Goal: Transaction & Acquisition: Purchase product/service

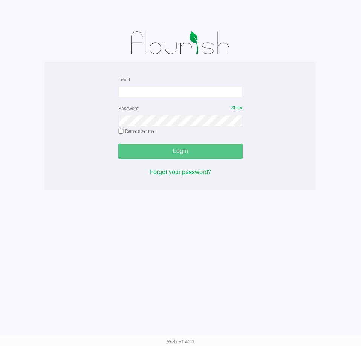
drag, startPoint x: 165, startPoint y: 105, endPoint x: 164, endPoint y: 98, distance: 6.8
click at [165, 105] on div "Password Show Remember me" at bounding box center [180, 121] width 124 height 34
click at [164, 98] on form "Email Password Show Remember me Login" at bounding box center [180, 117] width 124 height 84
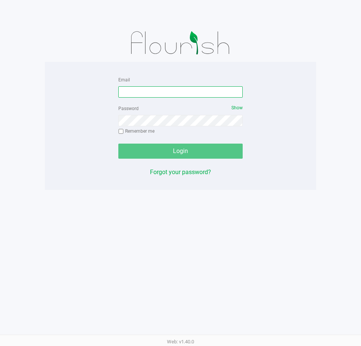
click at [164, 88] on input "Email" at bounding box center [180, 91] width 124 height 11
type input "[EMAIL_ADDRESS][DOMAIN_NAME]"
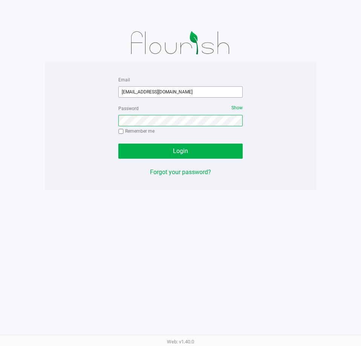
click at [118, 144] on button "Login" at bounding box center [180, 151] width 124 height 15
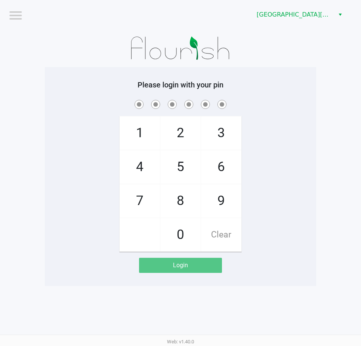
click at [276, 181] on div "1 4 7 2 5 8 0 3 6 9 Clear" at bounding box center [180, 174] width 271 height 153
checkbox input "true"
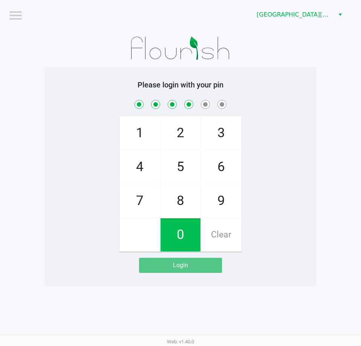
checkbox input "true"
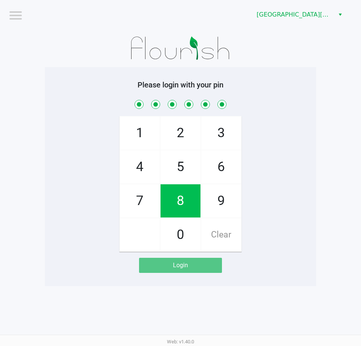
checkbox input "true"
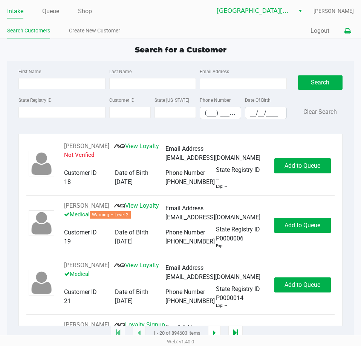
click at [349, 27] on button at bounding box center [348, 31] width 12 height 14
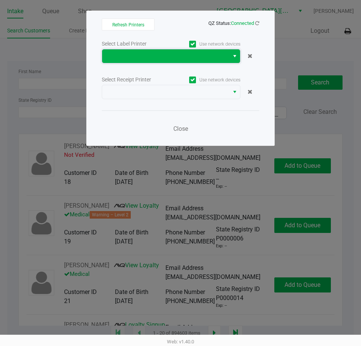
click at [180, 51] on span at bounding box center [165, 56] width 127 height 14
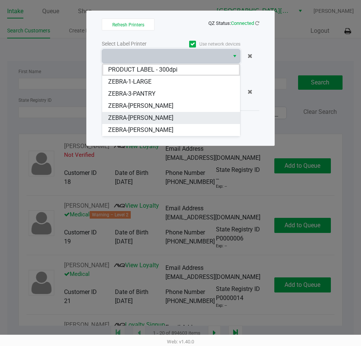
click at [153, 121] on span "ZEBRA-[PERSON_NAME]" at bounding box center [140, 117] width 65 height 9
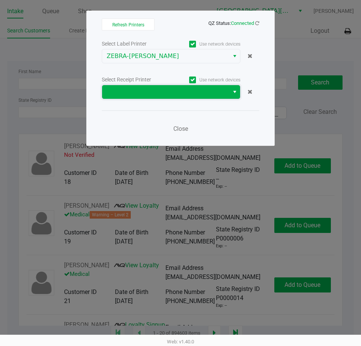
click at [156, 97] on span at bounding box center [165, 92] width 127 height 14
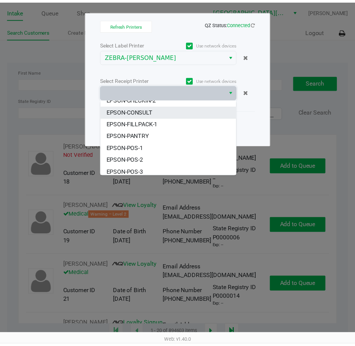
scroll to position [33, 0]
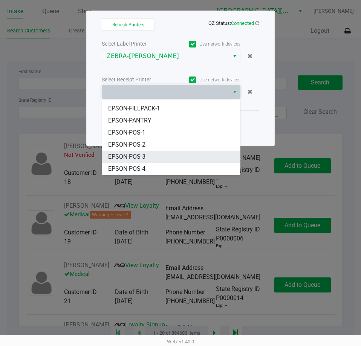
click at [143, 158] on span "EPSON-POS-3" at bounding box center [126, 156] width 37 height 9
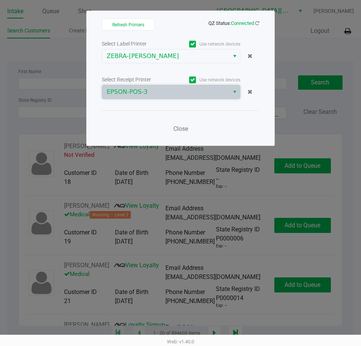
click at [146, 132] on div "Close" at bounding box center [181, 124] width 158 height 28
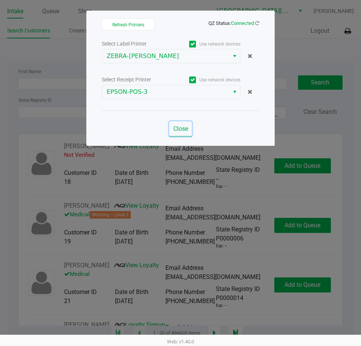
click at [184, 129] on span "Close" at bounding box center [180, 128] width 15 height 7
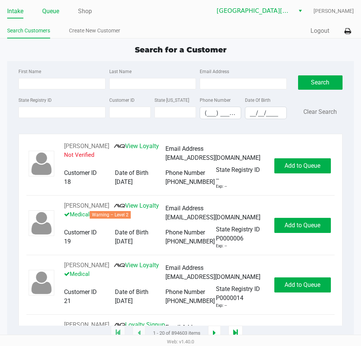
click at [58, 12] on link "Queue" at bounding box center [50, 11] width 17 height 11
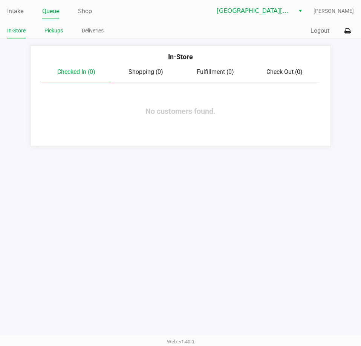
click at [61, 32] on link "Pickups" at bounding box center [53, 30] width 18 height 9
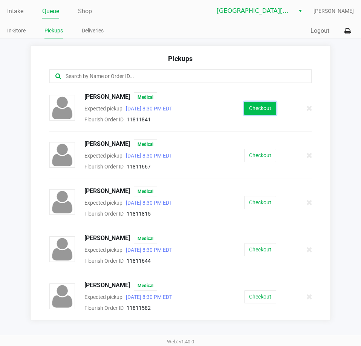
click at [263, 113] on button "Checkout" at bounding box center [260, 108] width 32 height 13
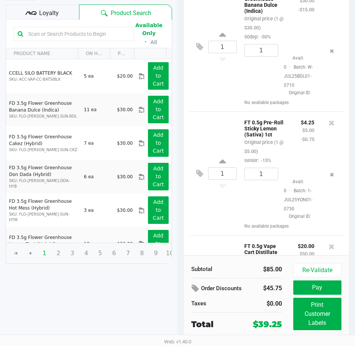
scroll to position [96, 0]
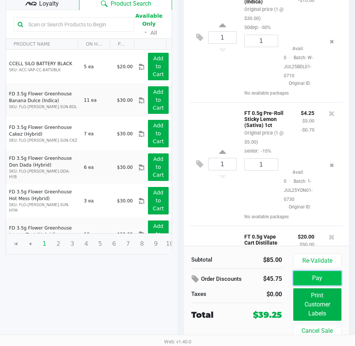
click at [308, 277] on button "Pay" at bounding box center [318, 278] width 48 height 14
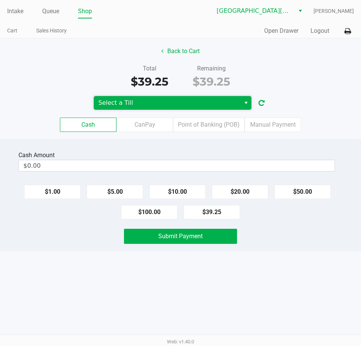
click at [161, 104] on span "Select a Till" at bounding box center [167, 102] width 138 height 9
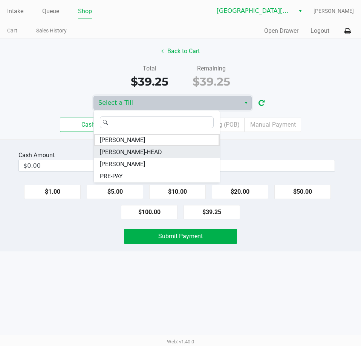
click at [125, 153] on span "[PERSON_NAME]-HEAD" at bounding box center [131, 152] width 62 height 9
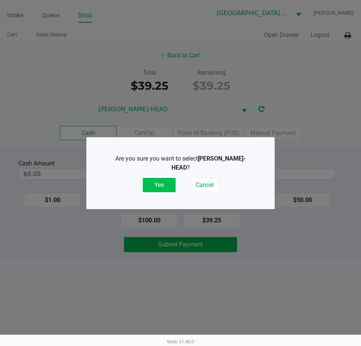
click at [153, 178] on button "Yes" at bounding box center [159, 185] width 33 height 14
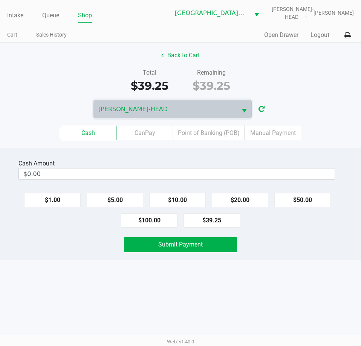
click at [328, 110] on div "[PERSON_NAME]-HEAD" at bounding box center [180, 109] width 361 height 18
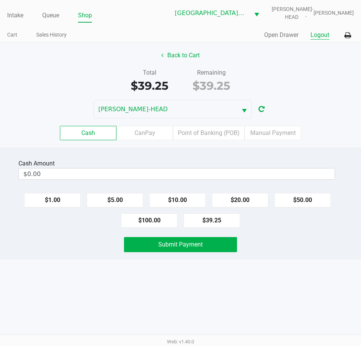
click at [312, 36] on button "Logout" at bounding box center [320, 35] width 19 height 9
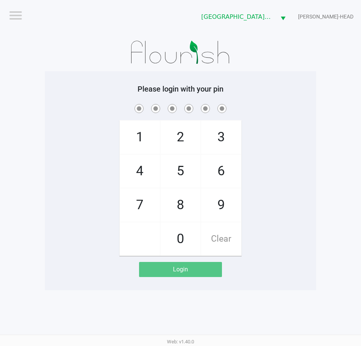
click at [317, 49] on app-pos-login-wrapper "Logout Key [PERSON_NAME] [PERSON_NAME]-HEAD Please login with your pin 1 4 7 2 …" at bounding box center [180, 145] width 361 height 290
